Goal: Task Accomplishment & Management: Use online tool/utility

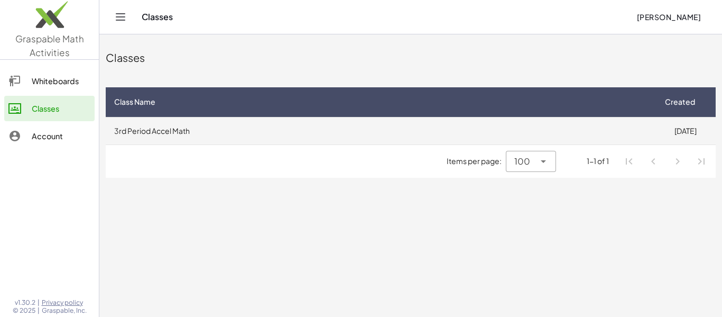
click at [547, 127] on td "3rd Period Accel Math" at bounding box center [381, 131] width 550 height 28
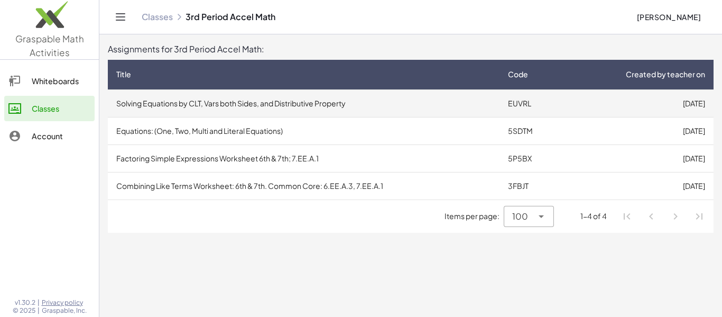
click at [339, 107] on td "Solving Equations by CLT, Vars both Sides, and Distributive Property" at bounding box center [304, 103] width 392 height 28
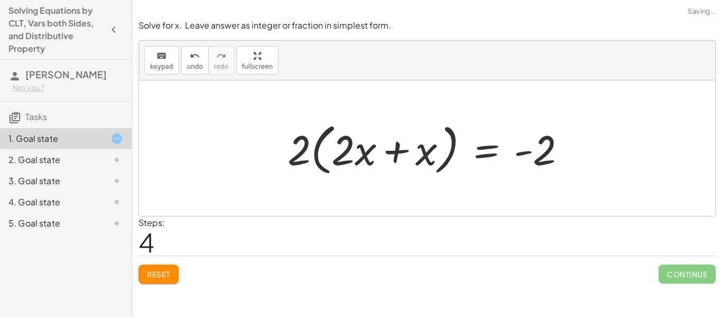
click at [164, 281] on button "Reset" at bounding box center [159, 273] width 40 height 19
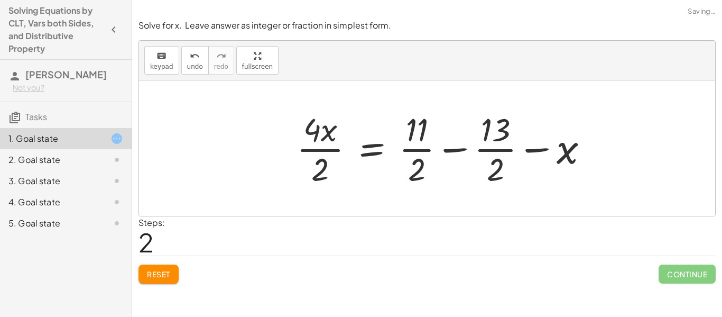
click at [175, 277] on button "Reset" at bounding box center [159, 273] width 40 height 19
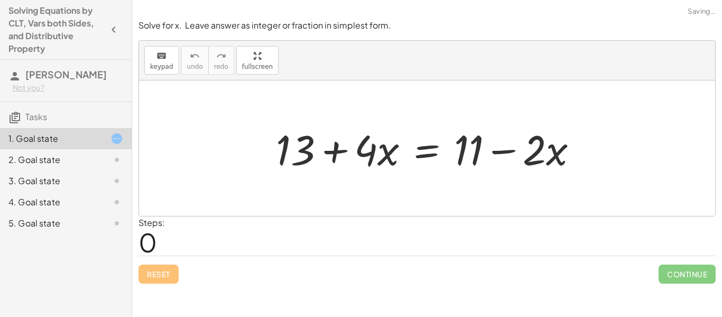
click at [166, 279] on div "Reset Continue" at bounding box center [428, 269] width 578 height 28
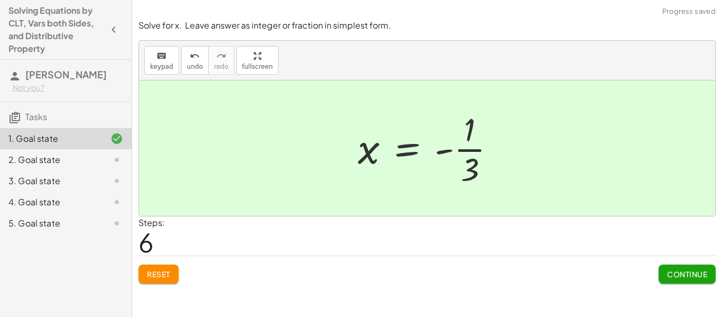
click at [687, 272] on span "Continue" at bounding box center [687, 274] width 40 height 10
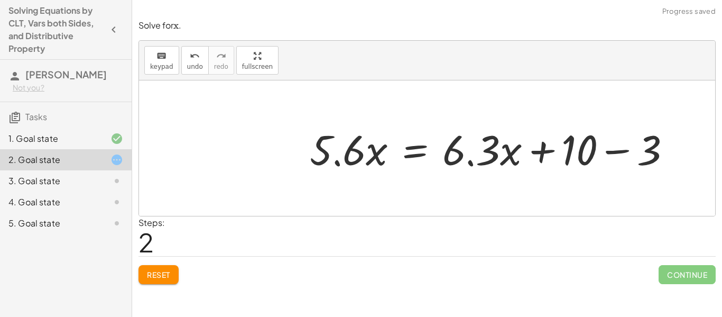
click at [165, 275] on span "Reset" at bounding box center [158, 275] width 23 height 10
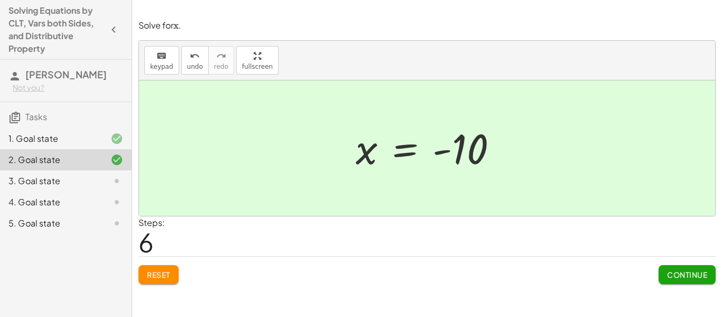
click at [687, 292] on div "Solve for x. Leave answer as integer or fraction in simplest form. keyboard key…" at bounding box center [427, 158] width 590 height 317
click at [681, 281] on button "Continue" at bounding box center [687, 274] width 57 height 19
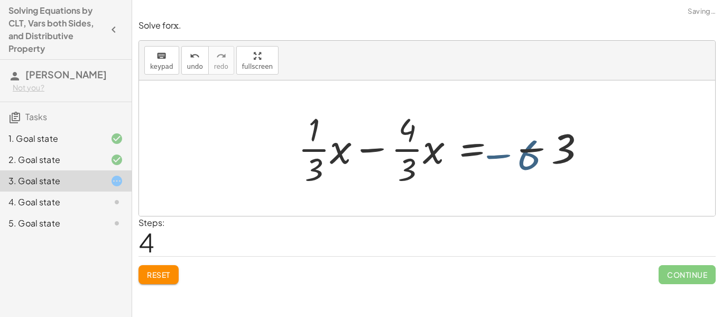
click at [153, 281] on button "Reset" at bounding box center [159, 274] width 40 height 19
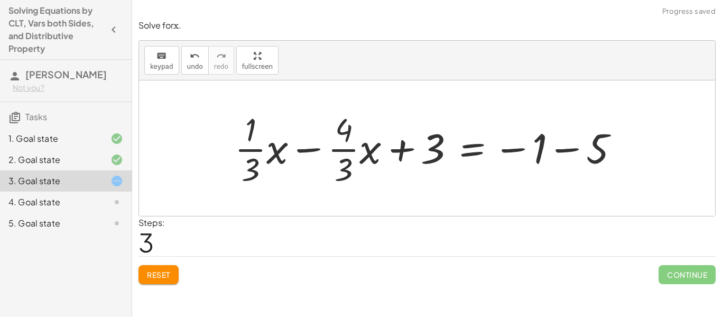
click at [172, 266] on button "Reset" at bounding box center [159, 274] width 40 height 19
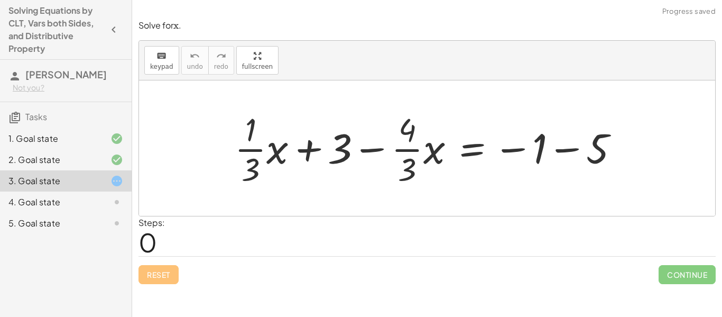
click at [31, 202] on div "4. Goal state" at bounding box center [50, 202] width 85 height 13
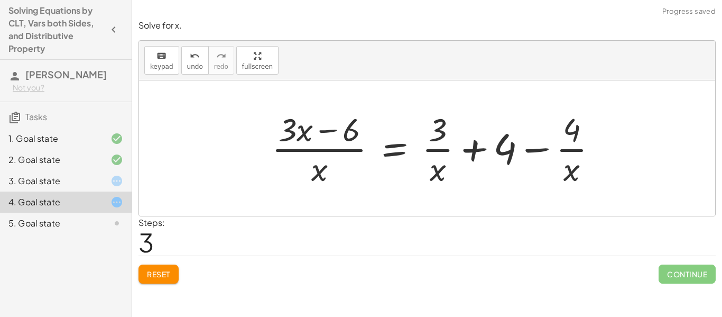
click at [161, 276] on span "Reset" at bounding box center [158, 274] width 23 height 10
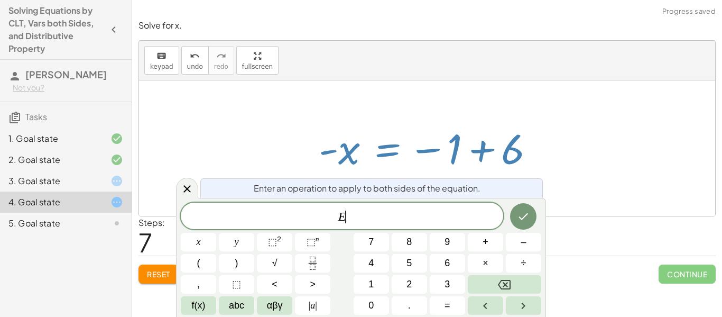
scroll to position [1, 0]
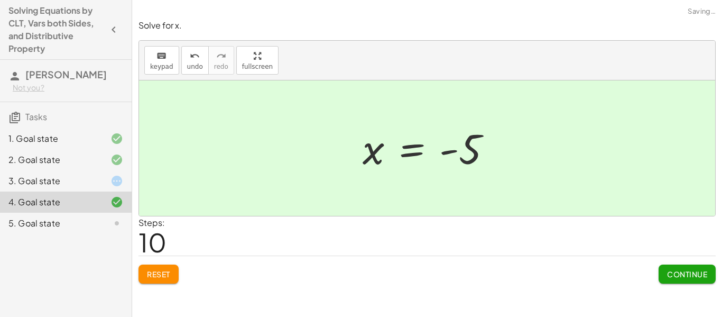
click at [680, 269] on button "Continue" at bounding box center [687, 273] width 57 height 19
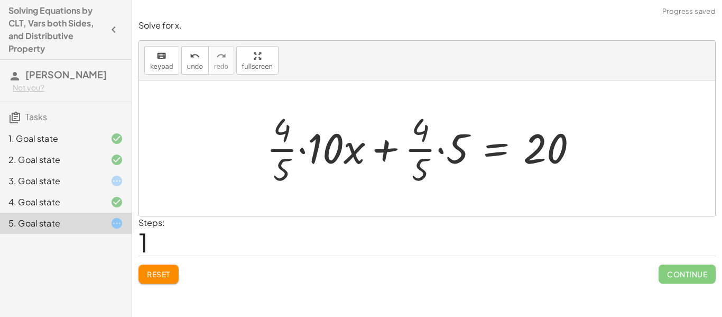
click at [178, 269] on button "Reset" at bounding box center [159, 273] width 40 height 19
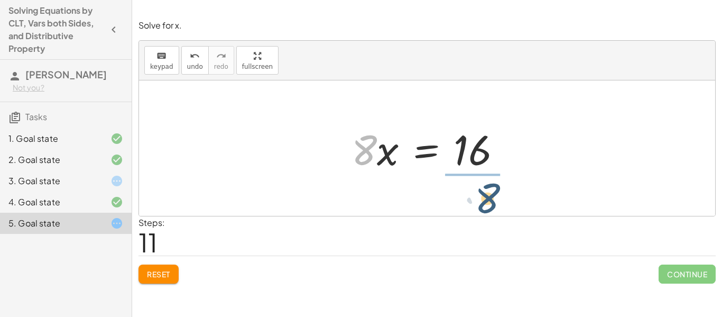
drag, startPoint x: 371, startPoint y: 156, endPoint x: 499, endPoint y: 200, distance: 134.8
click at [499, 200] on div "· · 4 · 5 · ( + · 10 · x + 5 ) = 20 + · · 4 · 5 · 10 · x + · · 4 · 5 · 5 = 20 +…" at bounding box center [427, 147] width 576 height 135
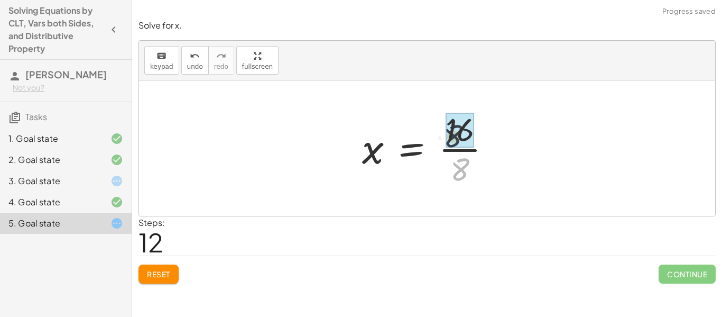
drag, startPoint x: 463, startPoint y: 169, endPoint x: 456, endPoint y: 132, distance: 37.7
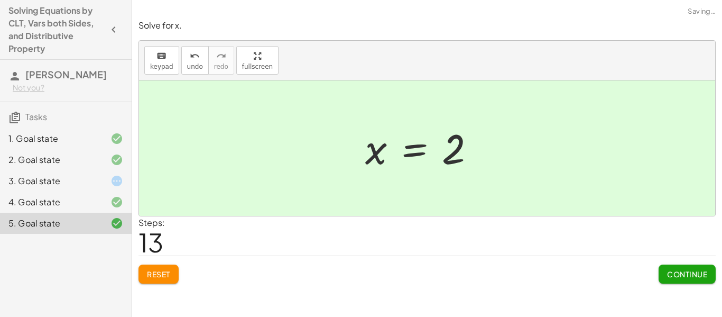
click at [706, 277] on span "Continue" at bounding box center [687, 274] width 40 height 10
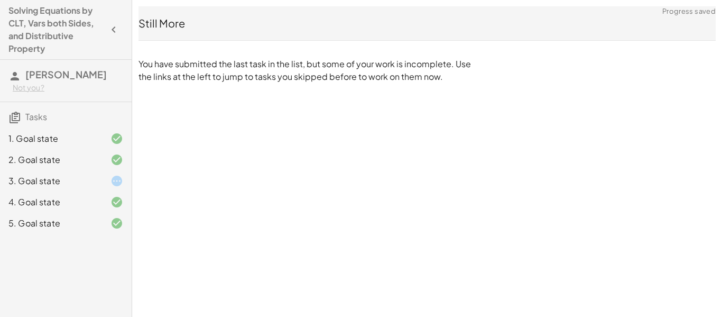
click at [116, 184] on icon at bounding box center [117, 181] width 13 height 13
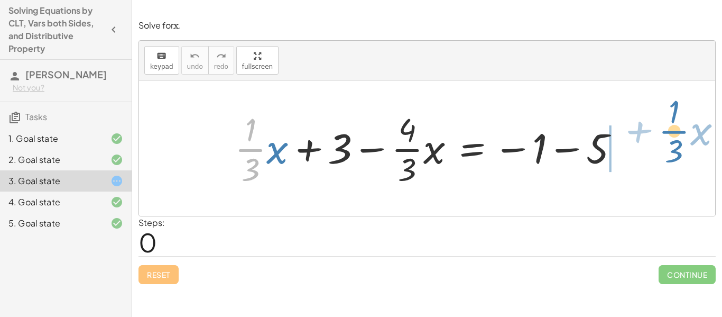
drag, startPoint x: 243, startPoint y: 150, endPoint x: 669, endPoint y: 132, distance: 425.6
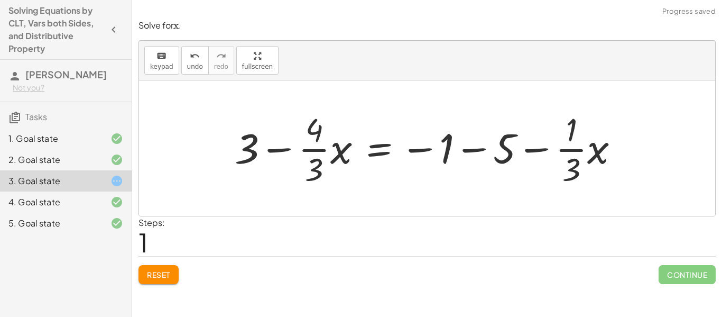
click at [456, 140] on div at bounding box center [432, 147] width 404 height 81
drag, startPoint x: 506, startPoint y: 145, endPoint x: 447, endPoint y: 148, distance: 58.8
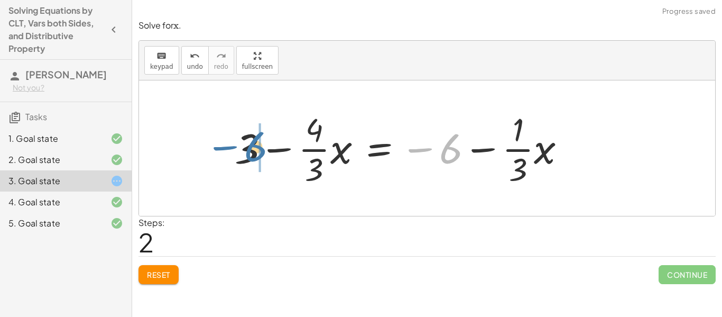
drag, startPoint x: 447, startPoint y: 148, endPoint x: 252, endPoint y: 147, distance: 195.7
click at [252, 147] on div at bounding box center [405, 147] width 350 height 81
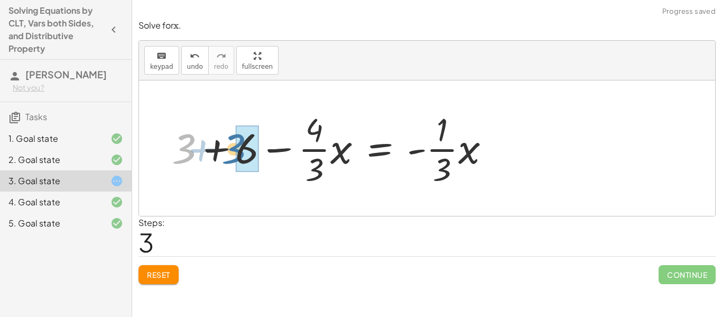
drag, startPoint x: 189, startPoint y: 151, endPoint x: 237, endPoint y: 151, distance: 48.1
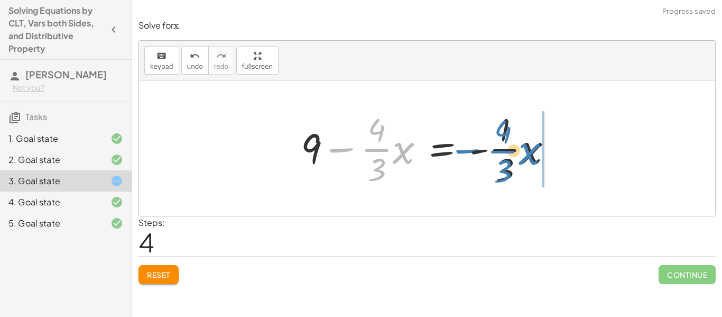
drag, startPoint x: 344, startPoint y: 149, endPoint x: 470, endPoint y: 150, distance: 125.9
click at [470, 150] on div at bounding box center [431, 147] width 271 height 81
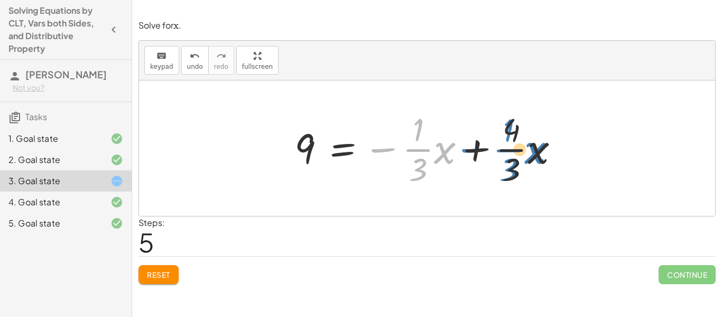
drag, startPoint x: 387, startPoint y: 151, endPoint x: 478, endPoint y: 151, distance: 91.5
click at [478, 151] on div at bounding box center [431, 147] width 284 height 81
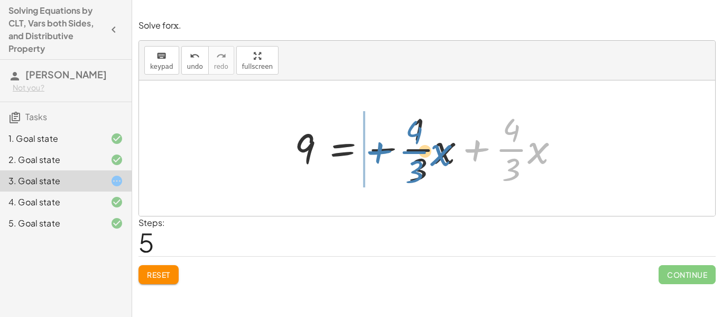
drag, startPoint x: 478, startPoint y: 152, endPoint x: 381, endPoint y: 154, distance: 97.3
click at [381, 154] on div at bounding box center [431, 147] width 284 height 81
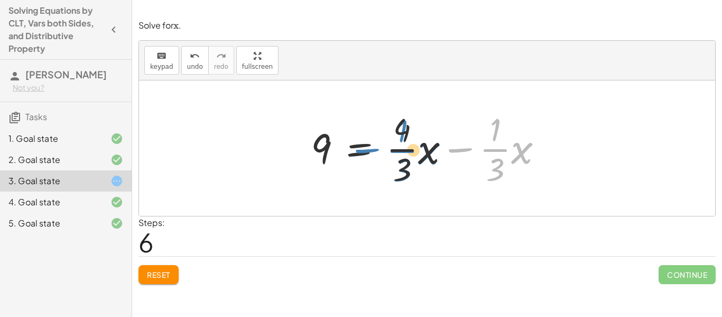
drag, startPoint x: 454, startPoint y: 151, endPoint x: 323, endPoint y: 147, distance: 131.7
click at [323, 147] on div at bounding box center [431, 147] width 251 height 81
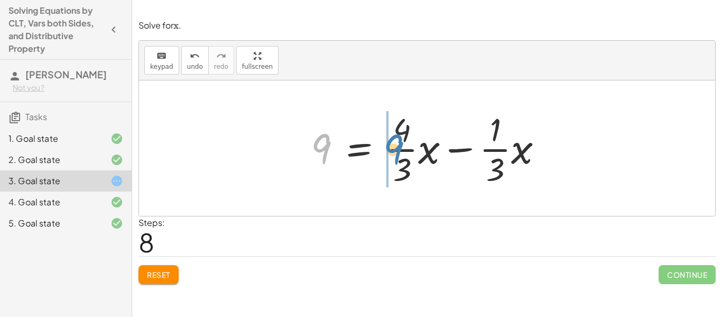
drag, startPoint x: 322, startPoint y: 163, endPoint x: 396, endPoint y: 164, distance: 74.1
click at [396, 164] on div at bounding box center [431, 147] width 251 height 81
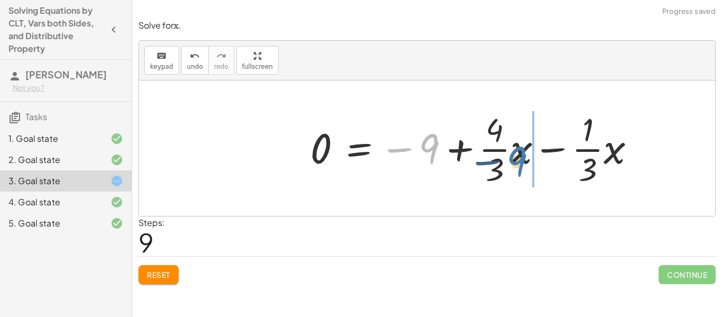
drag, startPoint x: 431, startPoint y: 158, endPoint x: 519, endPoint y: 170, distance: 89.8
click at [519, 170] on div at bounding box center [477, 147] width 344 height 81
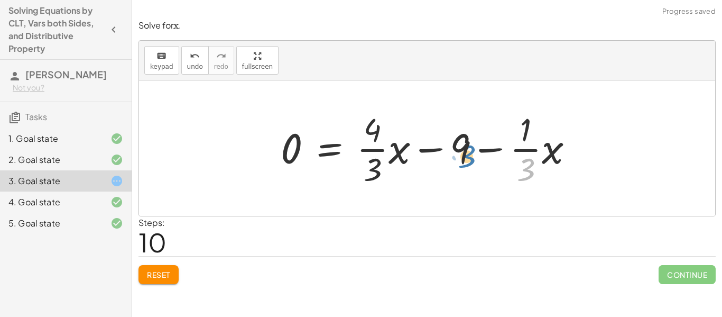
drag, startPoint x: 537, startPoint y: 174, endPoint x: 475, endPoint y: 158, distance: 63.9
click at [475, 158] on div at bounding box center [432, 147] width 312 height 81
drag, startPoint x: 519, startPoint y: 167, endPoint x: 427, endPoint y: 151, distance: 92.9
click at [427, 151] on div at bounding box center [432, 147] width 312 height 81
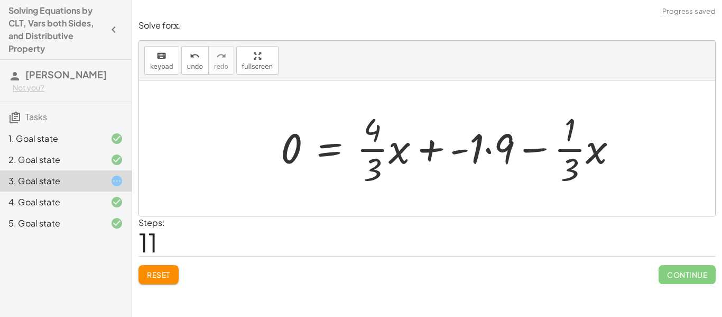
click at [155, 272] on span "Reset" at bounding box center [158, 275] width 23 height 10
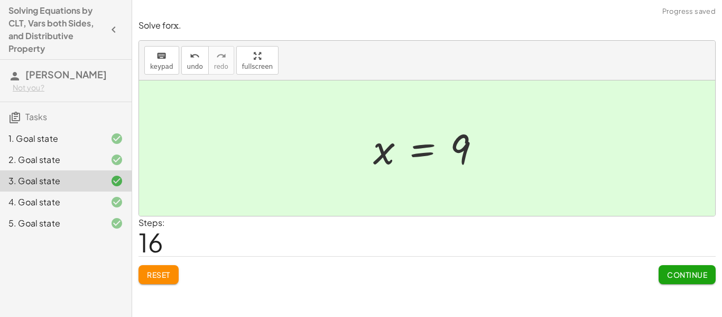
click at [680, 280] on button "Continue" at bounding box center [687, 274] width 57 height 19
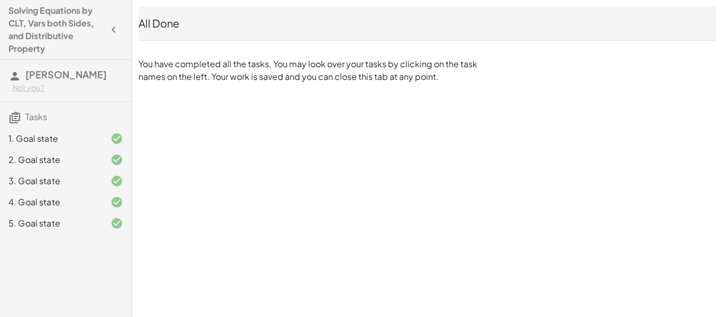
click at [39, 32] on h4 "Solving Equations by CLT, Vars both Sides, and Distributive Property" at bounding box center [56, 29] width 96 height 51
click at [118, 36] on button "button" at bounding box center [113, 29] width 19 height 19
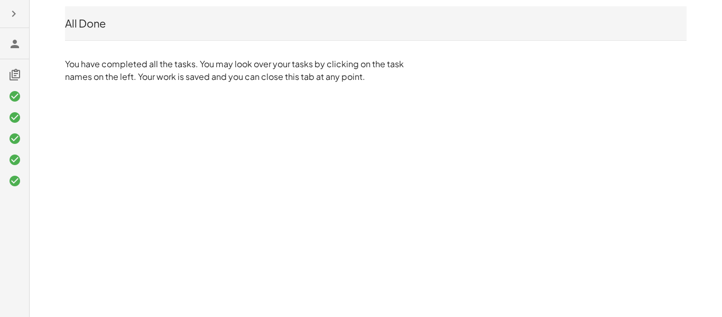
click at [10, 53] on h3 at bounding box center [14, 43] width 29 height 31
click at [20, 56] on h3 at bounding box center [14, 43] width 29 height 31
click at [9, 54] on h3 at bounding box center [14, 43] width 29 height 31
click at [0, 50] on h3 at bounding box center [14, 43] width 29 height 31
click at [18, 10] on icon "button" at bounding box center [13, 13] width 13 height 13
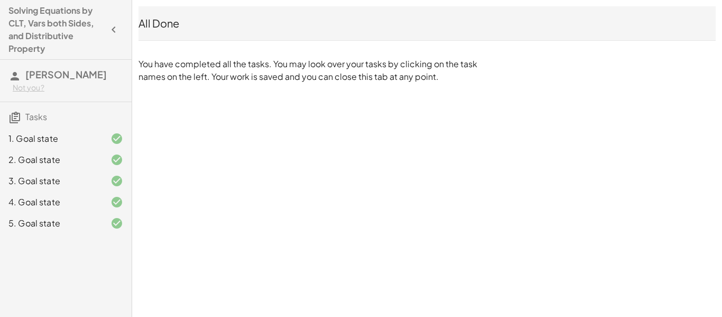
click at [42, 77] on span "[PERSON_NAME]" at bounding box center [65, 74] width 81 height 12
click at [36, 116] on span "Tasks" at bounding box center [36, 116] width 22 height 11
click at [115, 28] on icon "button" at bounding box center [113, 29] width 13 height 13
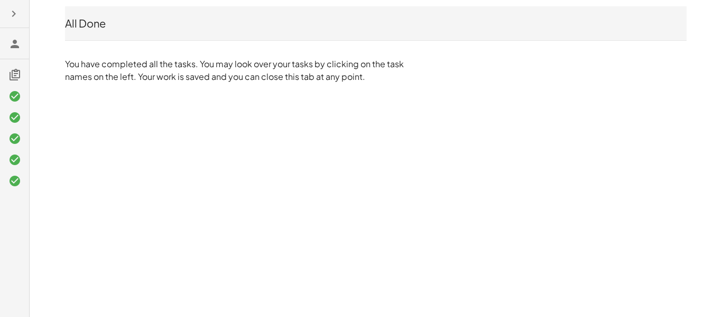
click at [11, 14] on icon "button" at bounding box center [13, 13] width 13 height 13
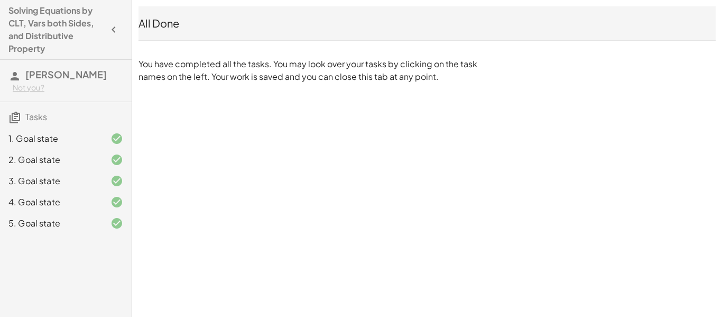
click at [24, 41] on h4 "Solving Equations by CLT, Vars both Sides, and Distributive Property" at bounding box center [56, 29] width 96 height 51
click at [47, 74] on span "[PERSON_NAME]" at bounding box center [65, 74] width 81 height 12
click at [154, 29] on div "All Done" at bounding box center [428, 23] width 578 height 15
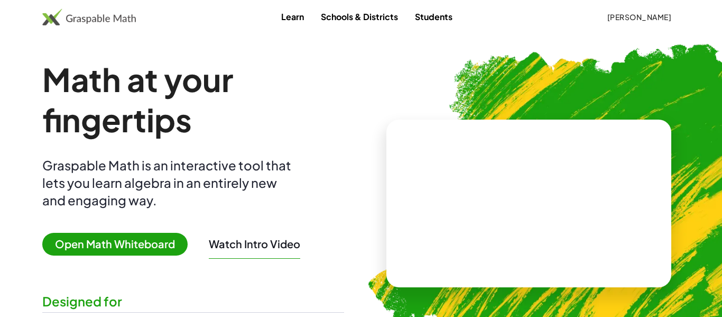
click at [635, 21] on span "[PERSON_NAME]" at bounding box center [639, 17] width 65 height 10
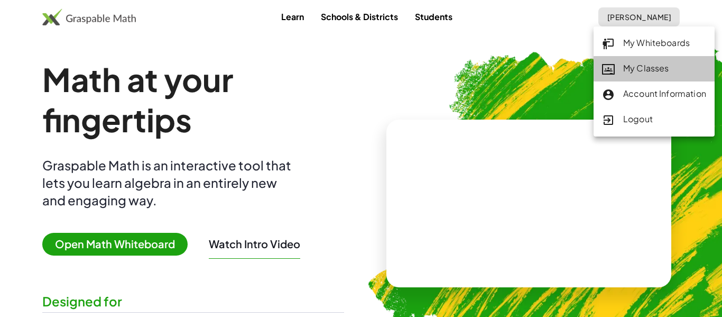
click at [669, 75] on div "My Classes" at bounding box center [654, 69] width 104 height 14
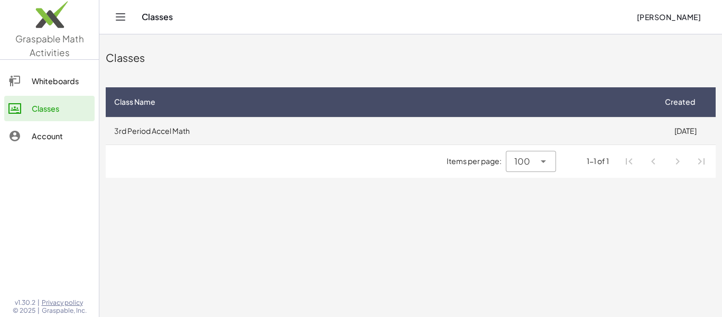
click at [544, 135] on td "3rd Period Accel Math" at bounding box center [381, 131] width 550 height 28
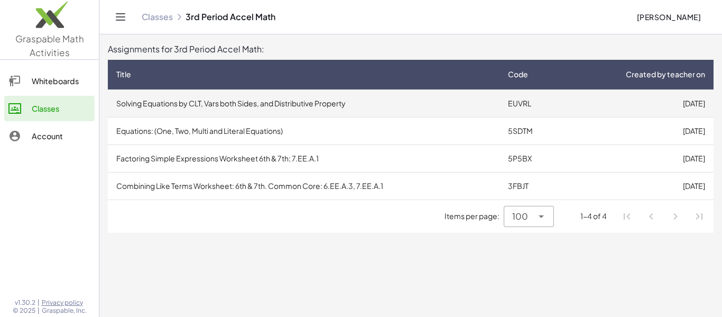
click at [254, 108] on td "Solving Equations by CLT, Vars both Sides, and Distributive Property" at bounding box center [304, 103] width 392 height 28
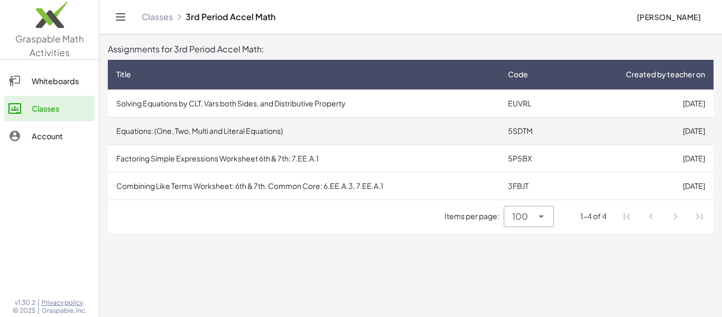
click at [163, 143] on td "Equations: (One, Two, Multi and Literal Equations)" at bounding box center [304, 131] width 392 height 28
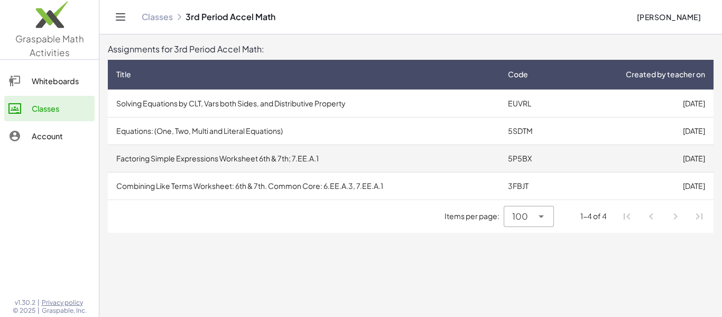
click at [197, 151] on td "Factoring Simple Expressions Worksheet 6th & 7th; 7.EE.A.1" at bounding box center [304, 158] width 392 height 28
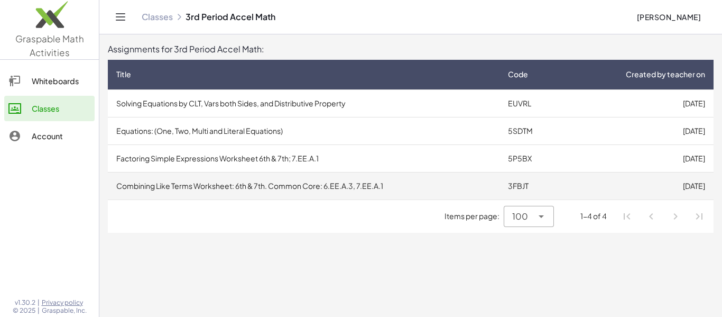
click at [177, 187] on td "Combining Like Terms Worksheet: 6th & 7th. Common Core: 6.EE.A.3, 7.EE.A.1" at bounding box center [304, 186] width 392 height 28
click at [301, 188] on td "Combining Like Terms Worksheet: 6th & 7th. Common Core: 6.EE.A.3, 7.EE.A.1" at bounding box center [304, 186] width 392 height 28
